Goal: Information Seeking & Learning: Learn about a topic

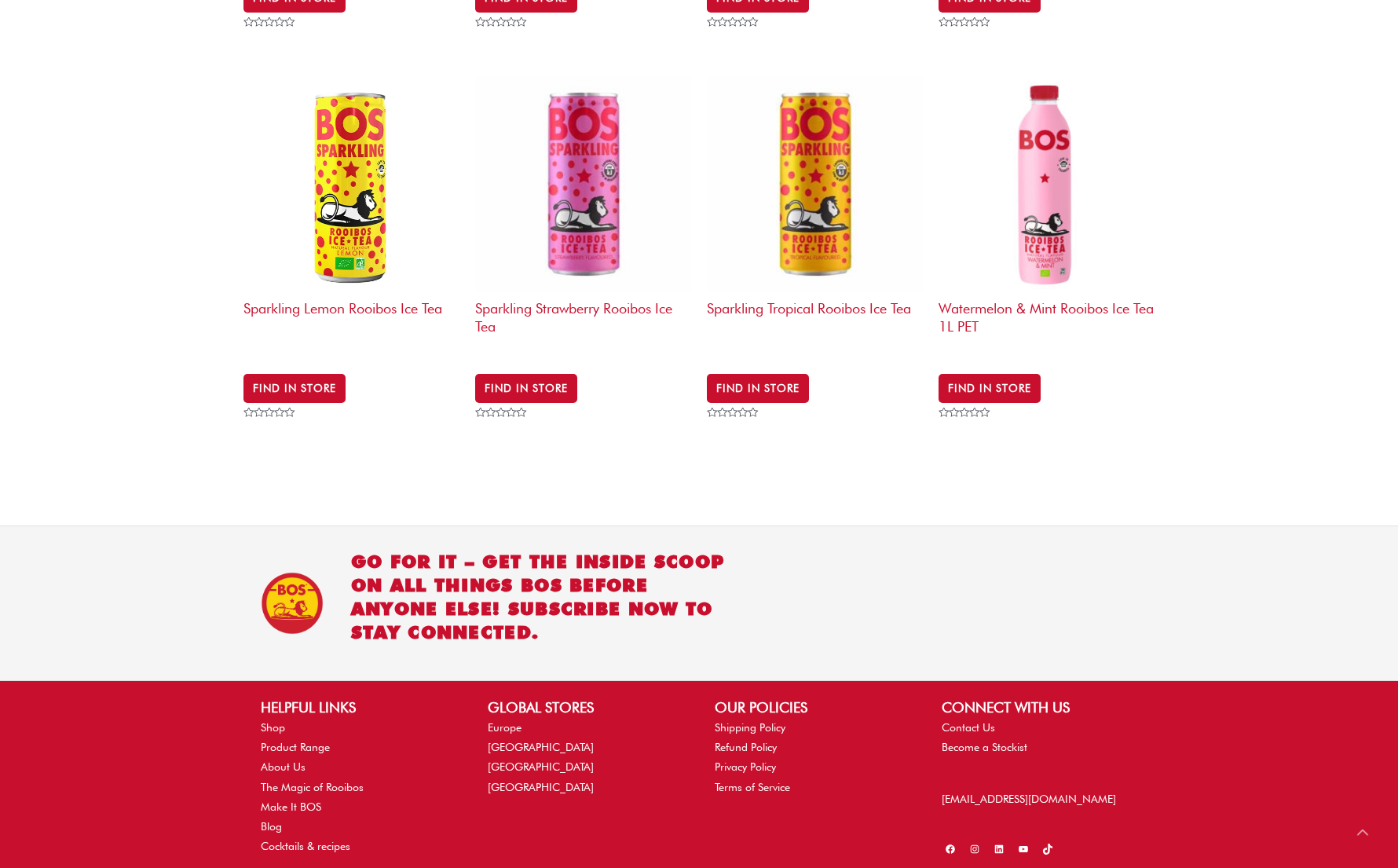
scroll to position [2143, 0]
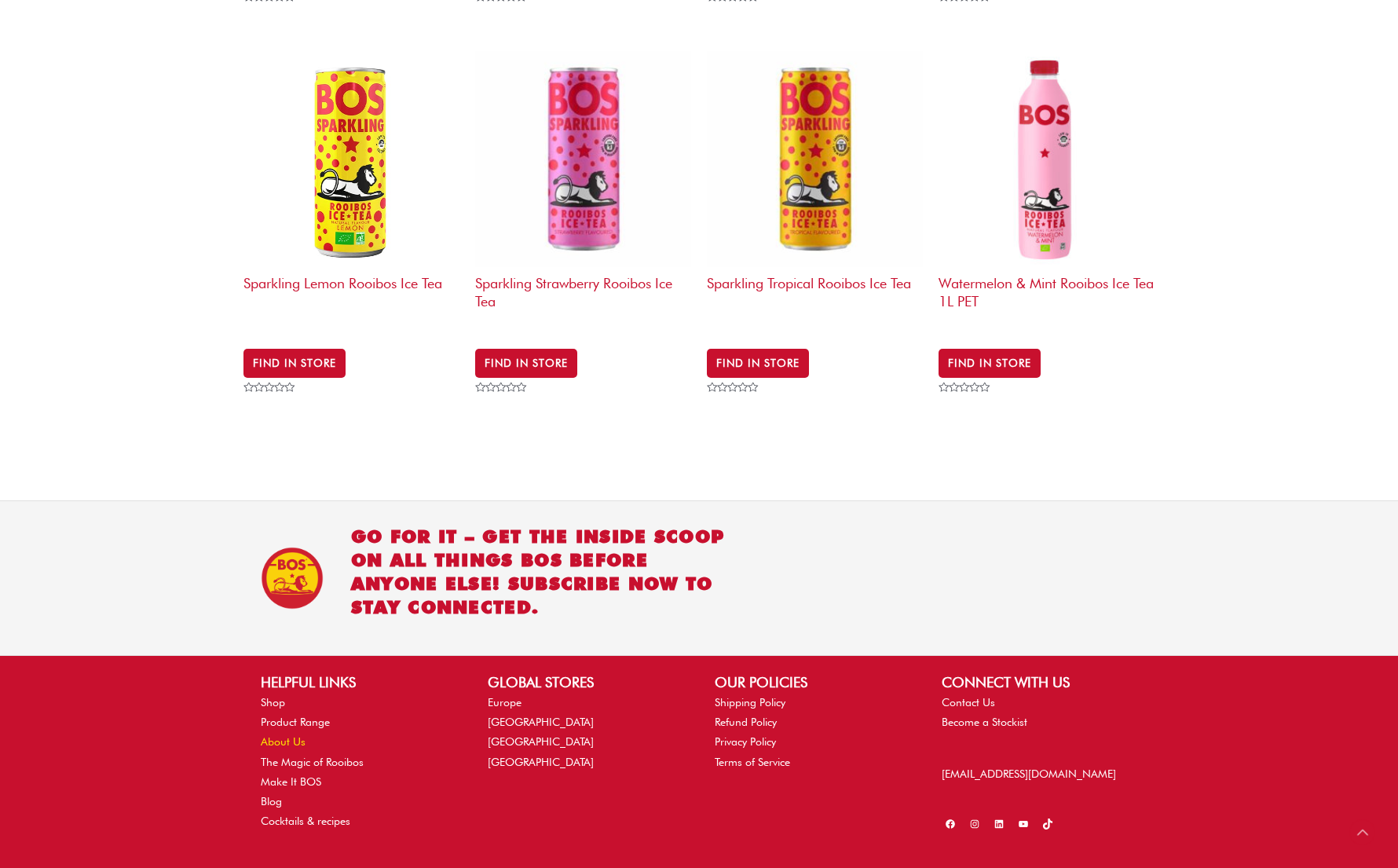
click at [288, 735] on link "About Us" at bounding box center [282, 741] width 45 height 13
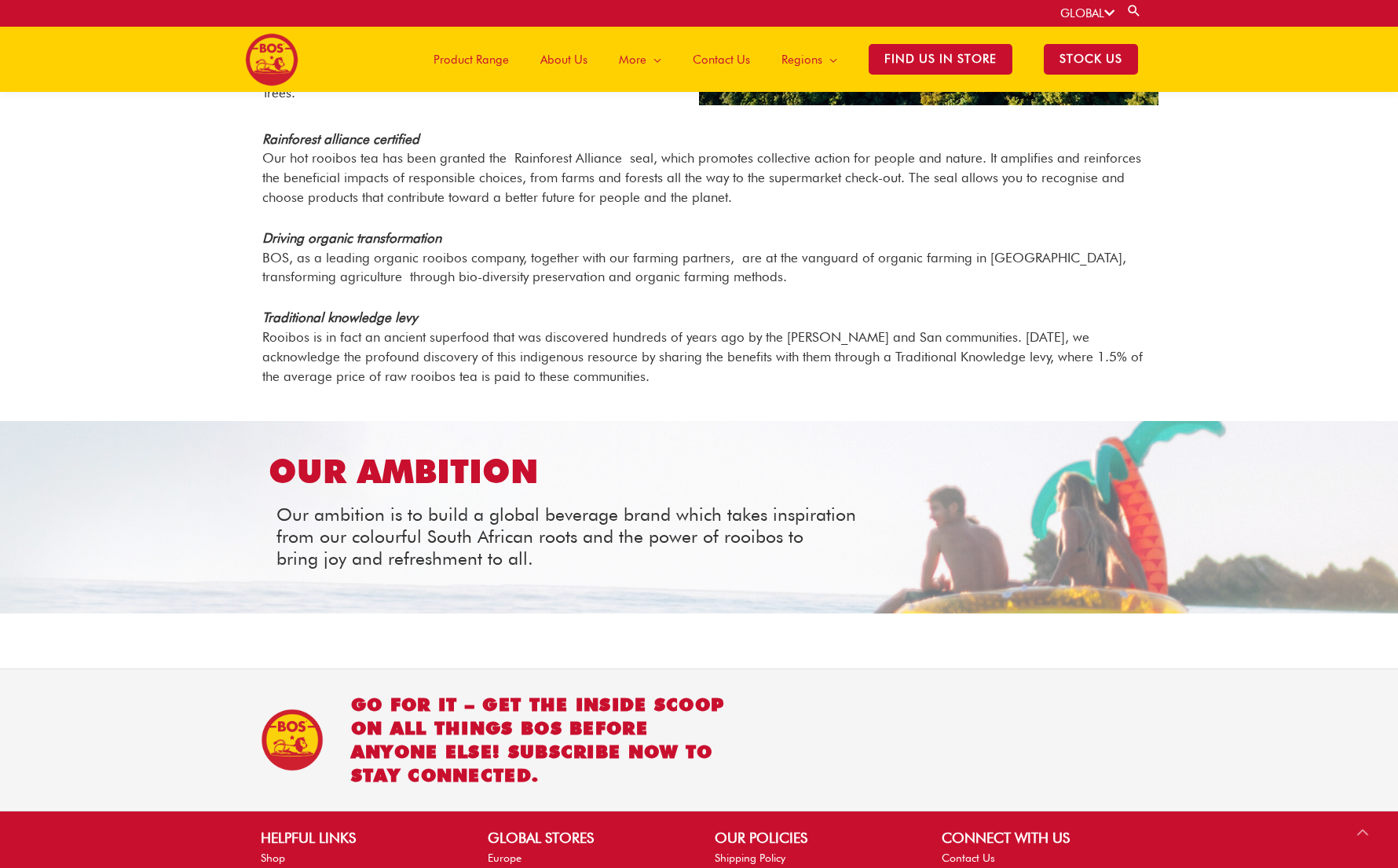
scroll to position [1678, 0]
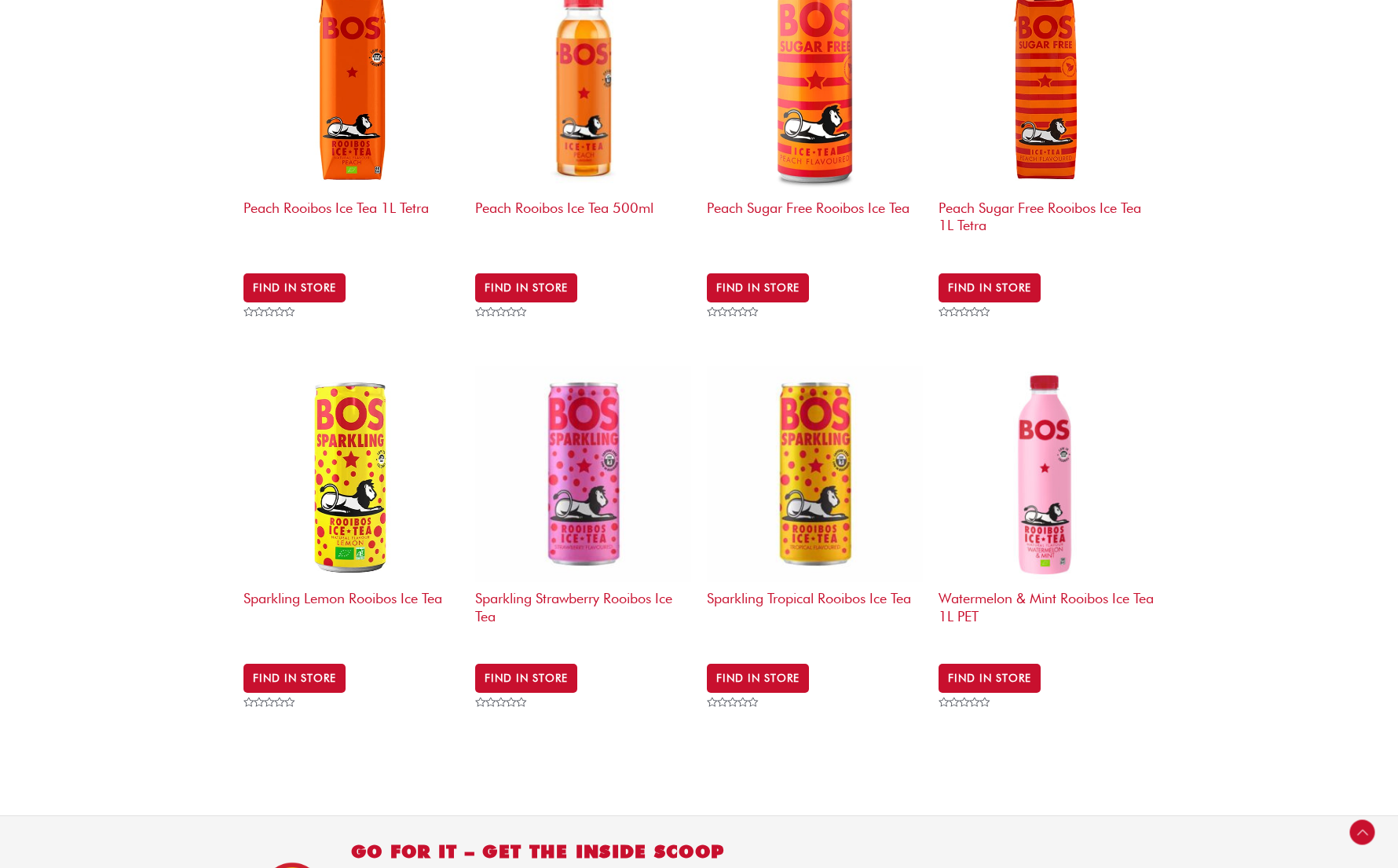
scroll to position [1908, 0]
